Goal: Task Accomplishment & Management: Complete application form

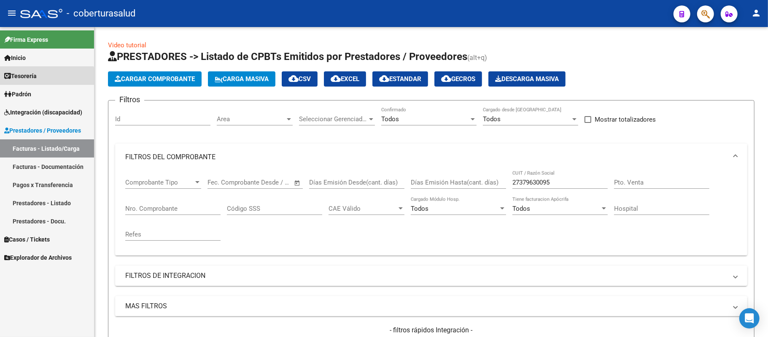
click at [46, 77] on link "Tesorería" at bounding box center [47, 76] width 94 height 18
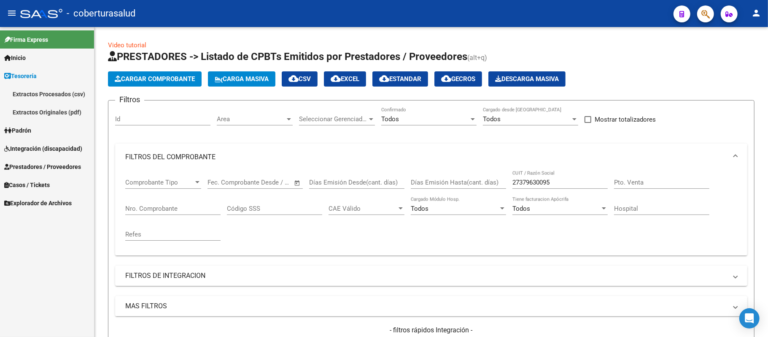
click at [48, 89] on link "Extractos Procesados (csv)" at bounding box center [47, 94] width 94 height 18
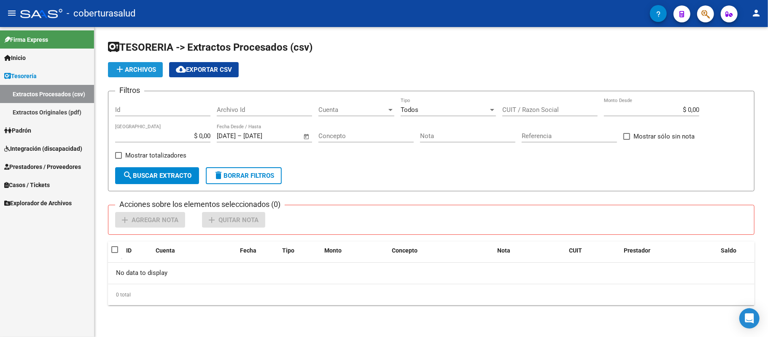
click at [132, 68] on span "add Archivos" at bounding box center [135, 70] width 41 height 8
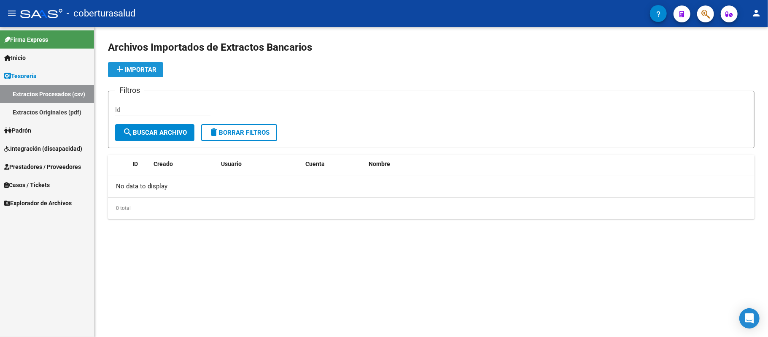
click at [125, 66] on span "add Importar" at bounding box center [136, 70] width 42 height 8
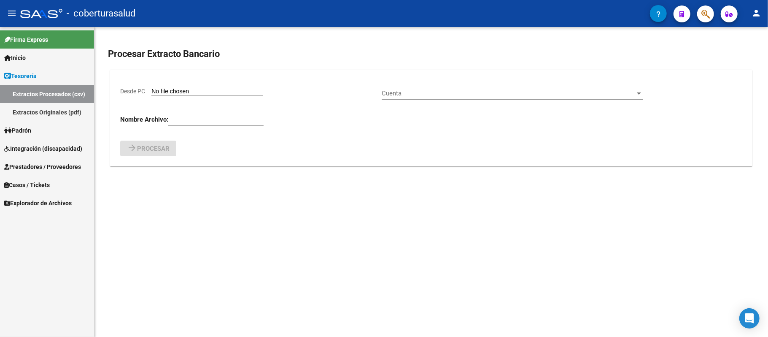
click at [182, 89] on input "Desde PC" at bounding box center [207, 92] width 112 height 8
click at [50, 108] on link "Extractos Originales (pdf)" at bounding box center [47, 112] width 94 height 18
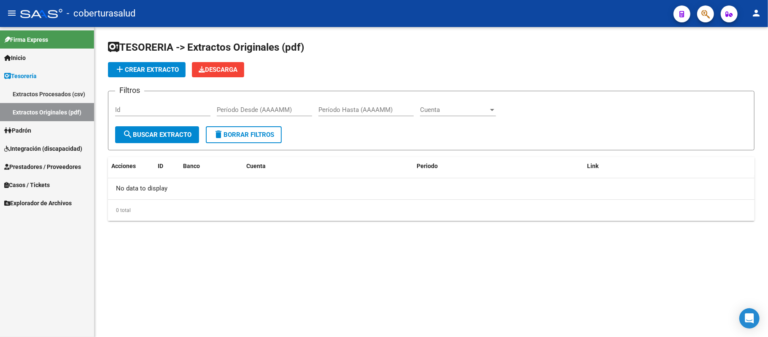
click at [166, 70] on span "add Crear Extracto" at bounding box center [147, 70] width 64 height 8
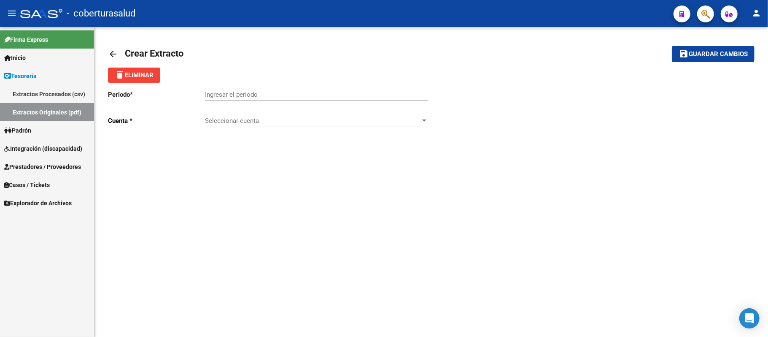
click at [243, 96] on input "Ingresar el periodo" at bounding box center [316, 95] width 223 height 8
click at [113, 55] on mat-icon "arrow_back" at bounding box center [113, 54] width 10 height 10
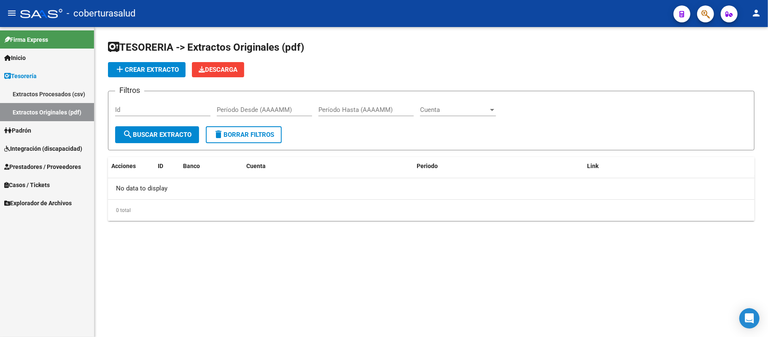
click at [60, 145] on span "Integración (discapacidad)" at bounding box center [43, 148] width 78 height 9
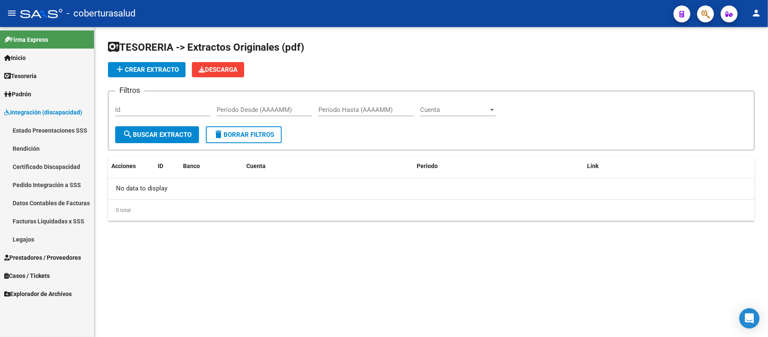
click at [54, 220] on link "Facturas Liquidadas x SSS" at bounding box center [47, 221] width 94 height 18
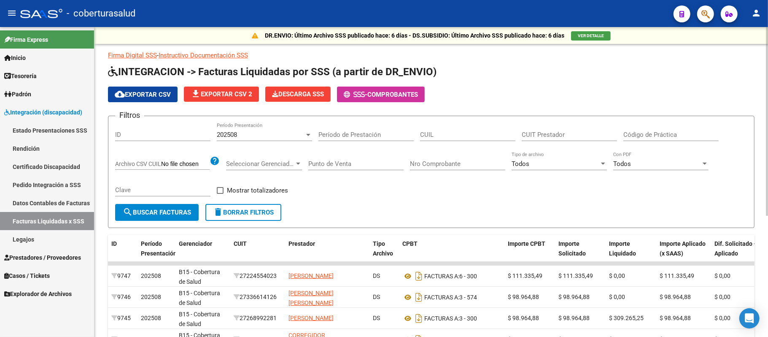
click at [204, 132] on input "ID" at bounding box center [162, 135] width 95 height 8
click at [285, 130] on div "202508 Período Presentación" at bounding box center [264, 132] width 95 height 18
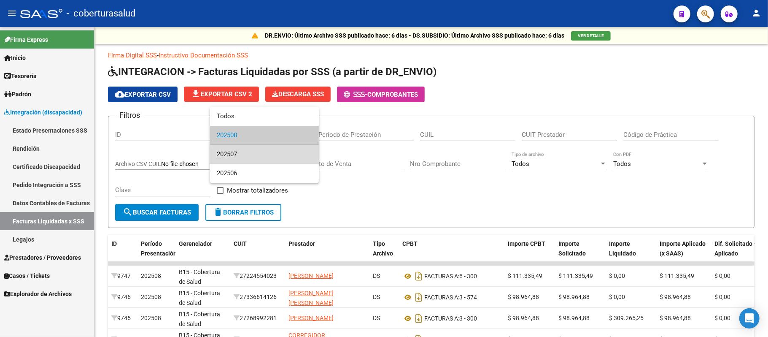
click at [283, 156] on span "202507" at bounding box center [264, 154] width 95 height 19
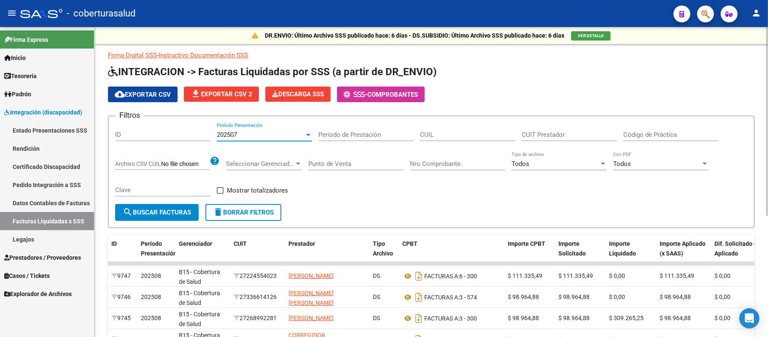
click at [157, 95] on span "cloud_download Exportar CSV" at bounding box center [143, 95] width 56 height 8
click at [49, 205] on link "Datos Contables de Facturas" at bounding box center [47, 203] width 94 height 18
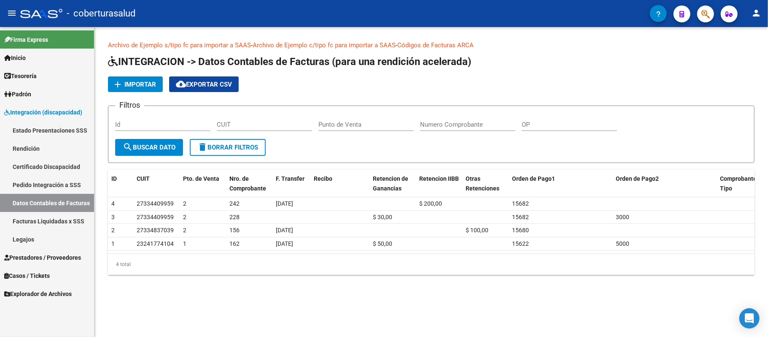
click at [60, 129] on link "Estado Presentaciones SSS" at bounding box center [47, 130] width 94 height 18
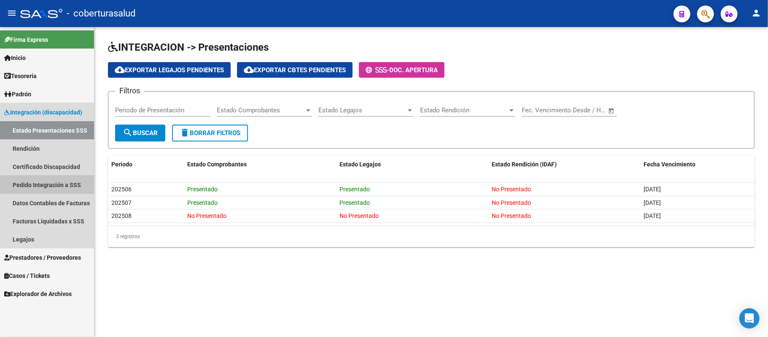
click at [70, 186] on link "Pedido Integración a SSS" at bounding box center [47, 185] width 94 height 18
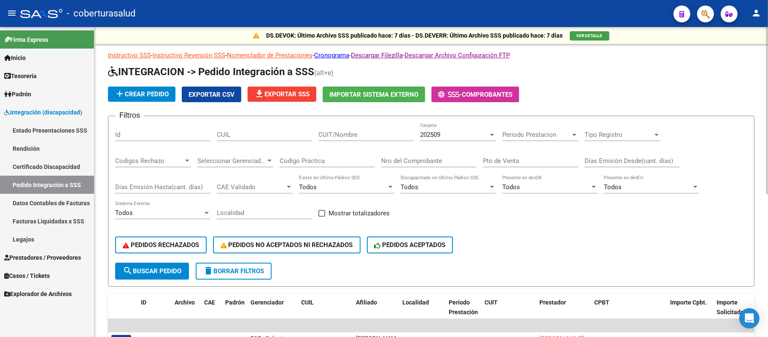
click at [127, 59] on p "Instructivo SSS - Instructivo Reversión SSS - Nomenclador de Prestaciones - Cro…" at bounding box center [431, 55] width 647 height 9
click at [132, 55] on link "Instructivo SSS" at bounding box center [129, 55] width 43 height 8
click at [192, 55] on link "Instructivo Reversión SSS" at bounding box center [189, 55] width 73 height 8
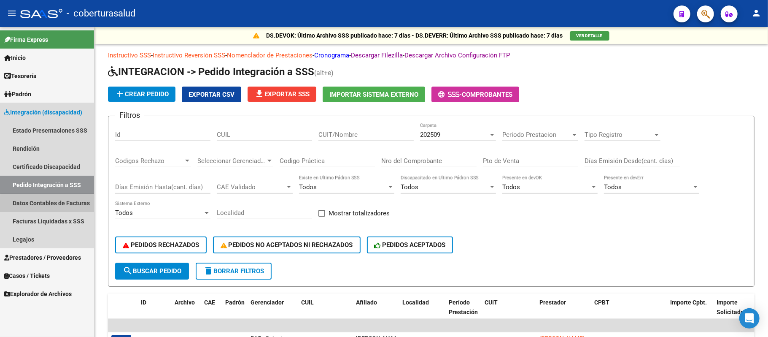
click at [66, 205] on link "Datos Contables de Facturas" at bounding box center [47, 203] width 94 height 18
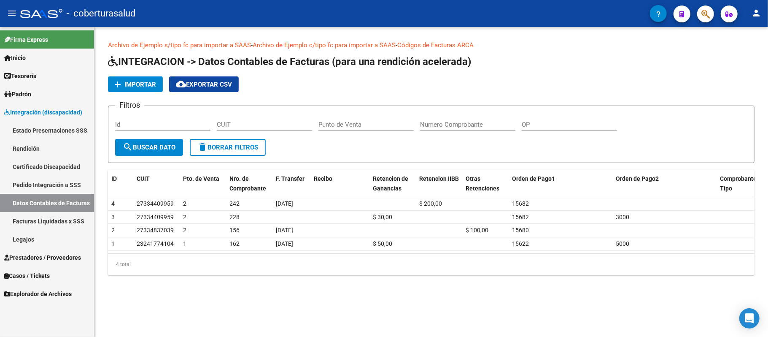
click at [66, 219] on link "Facturas Liquidadas x SSS" at bounding box center [47, 221] width 94 height 18
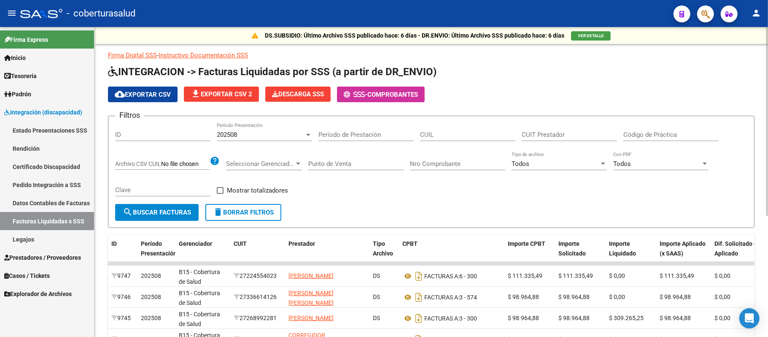
click at [193, 56] on link "Instructivo Documentación SSS" at bounding box center [203, 55] width 89 height 8
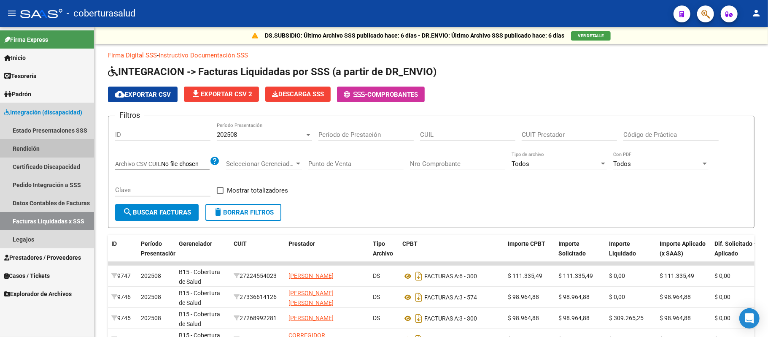
click at [43, 147] on link "Rendición" at bounding box center [47, 148] width 94 height 18
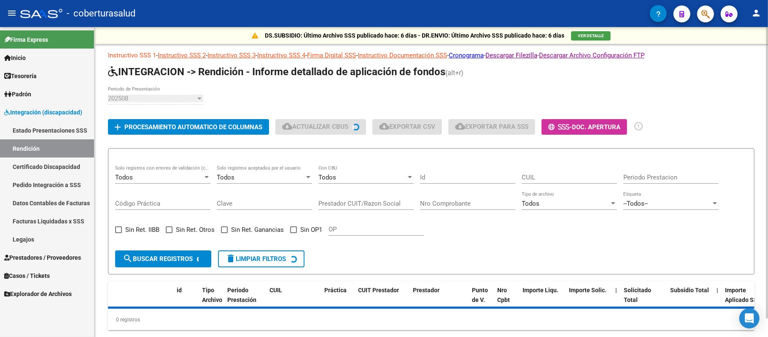
click at [136, 57] on link "Instructivo SSS 1" at bounding box center [132, 55] width 48 height 8
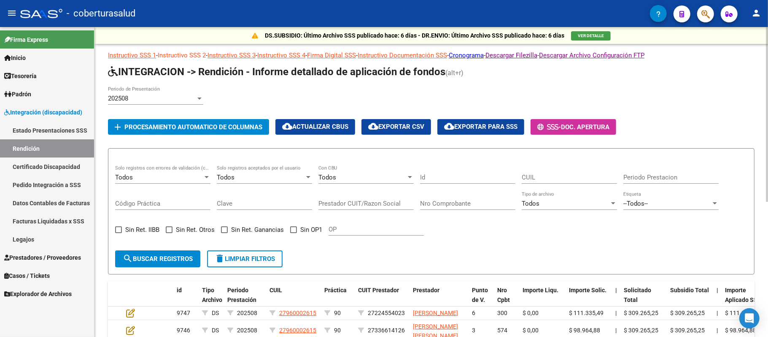
click at [192, 53] on link "Instructivo SSS 2" at bounding box center [182, 55] width 48 height 8
click at [240, 57] on link "Instructivo SSS 3" at bounding box center [232, 55] width 48 height 8
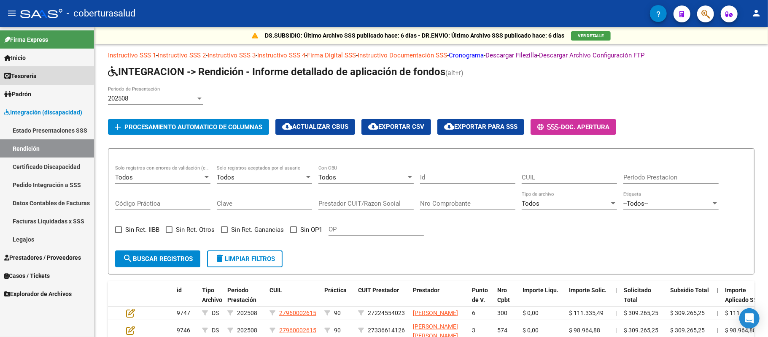
click at [35, 72] on span "Tesorería" at bounding box center [20, 75] width 32 height 9
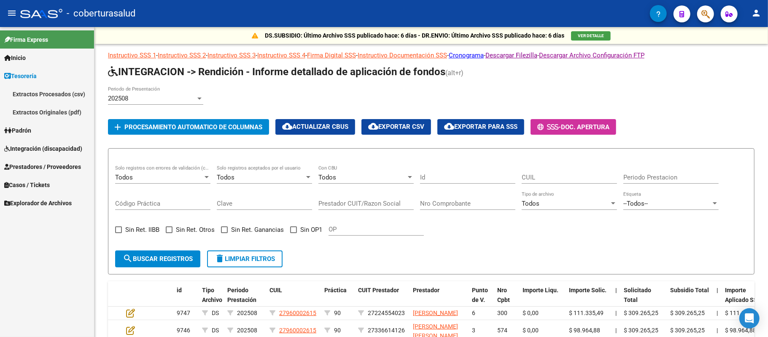
click at [62, 111] on link "Extractos Originales (pdf)" at bounding box center [47, 112] width 94 height 18
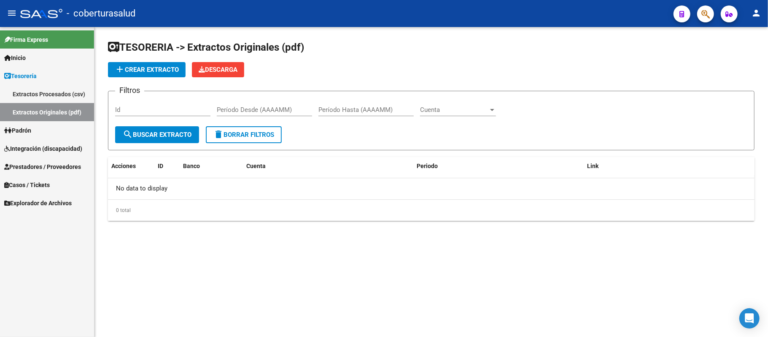
click at [73, 94] on link "Extractos Procesados (csv)" at bounding box center [47, 94] width 94 height 18
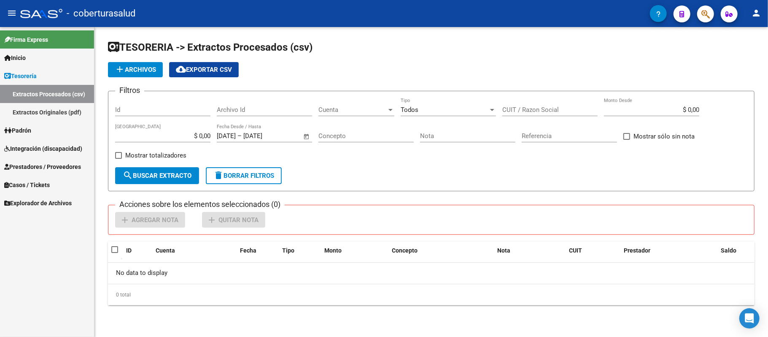
click at [66, 116] on link "Extractos Originales (pdf)" at bounding box center [47, 112] width 94 height 18
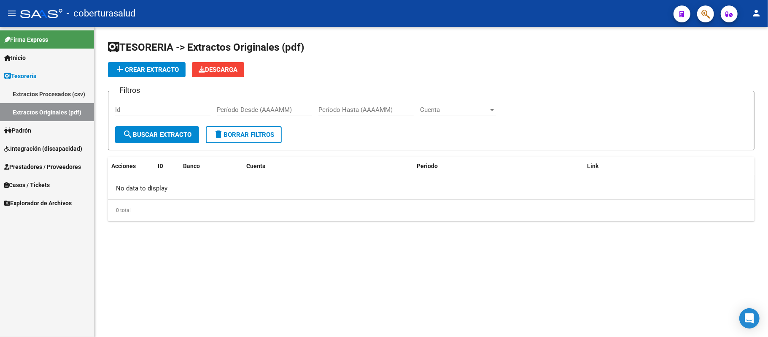
click at [166, 70] on span "add Crear Extracto" at bounding box center [147, 70] width 64 height 8
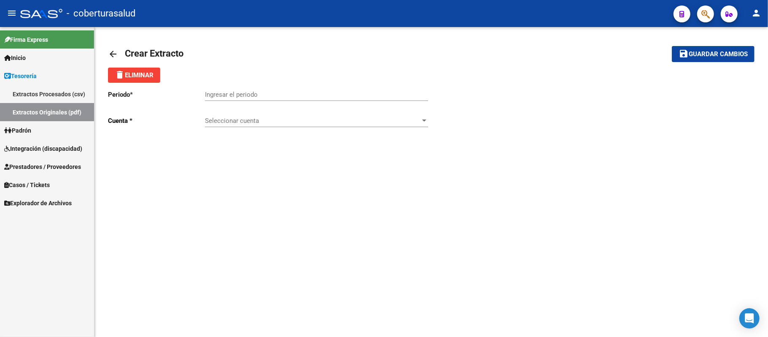
click at [254, 96] on input "Ingresar el periodo" at bounding box center [316, 95] width 223 height 8
type input "202506"
click at [421, 120] on span "Seleccionar cuenta" at bounding box center [313, 121] width 216 height 8
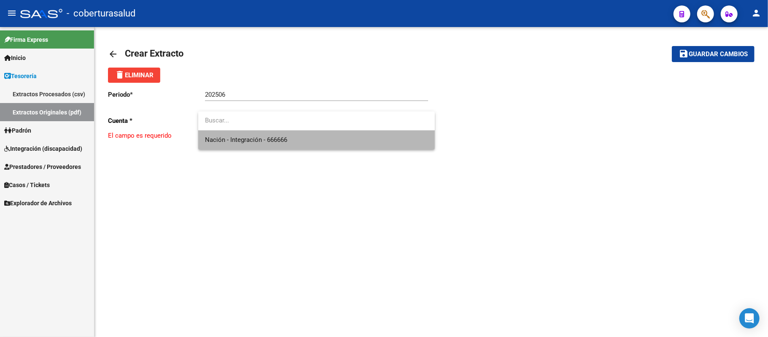
click at [300, 139] on span "Nación - Integración - 666666" at bounding box center [316, 139] width 223 height 19
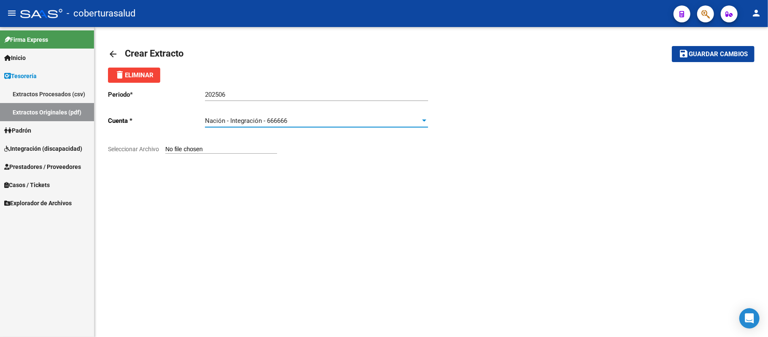
click at [209, 147] on input "Seleccionar Archivo" at bounding box center [221, 150] width 112 height 8
